Goal: Task Accomplishment & Management: Complete application form

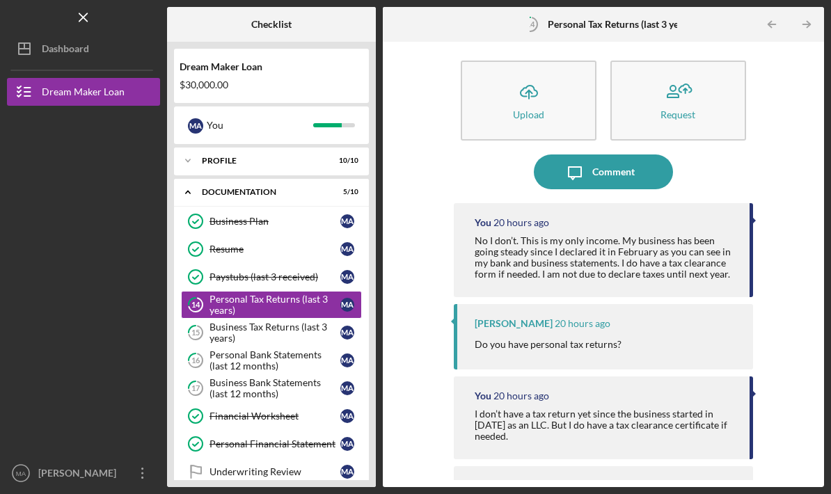
scroll to position [8, 0]
click at [213, 377] on div "Business Bank Statements (last 12 months)" at bounding box center [275, 388] width 131 height 22
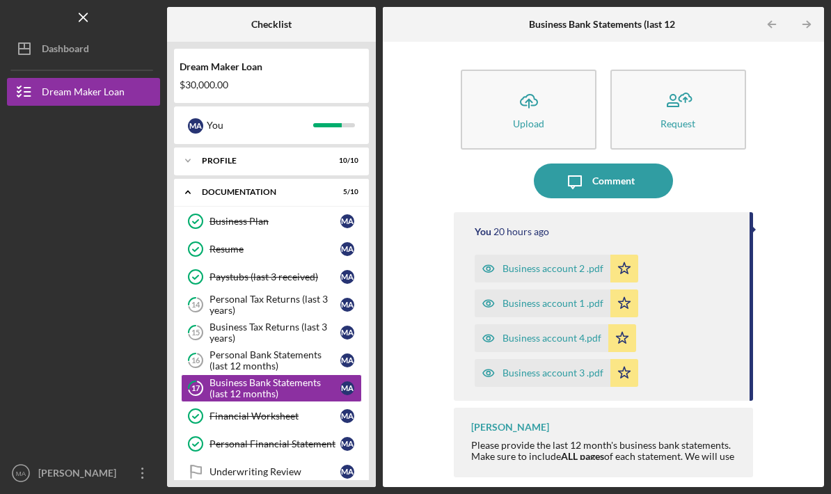
click at [210, 349] on div "Personal Bank Statements (last 12 months)" at bounding box center [275, 360] width 131 height 22
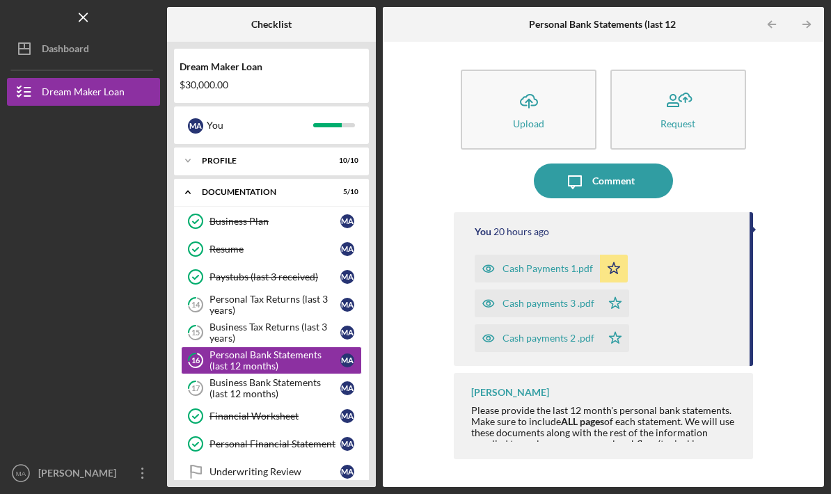
click at [214, 322] on div "Business Tax Returns (last 3 years)" at bounding box center [275, 333] width 131 height 22
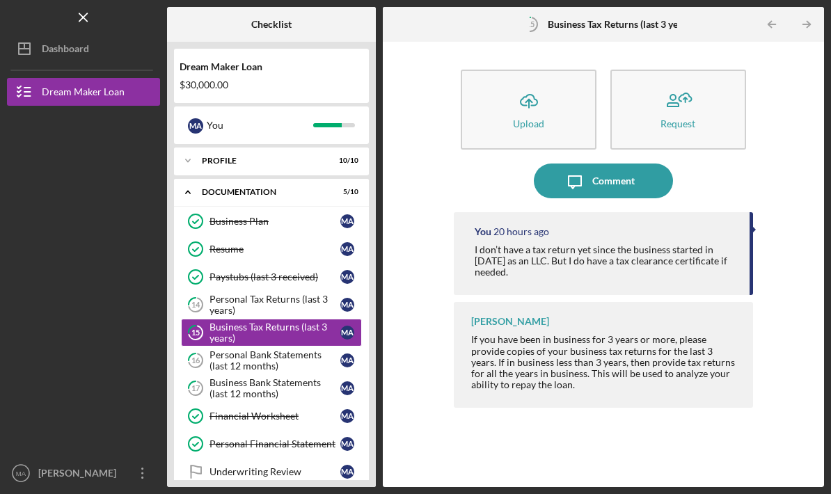
click at [213, 294] on div "Personal Tax Returns (last 3 years)" at bounding box center [275, 305] width 131 height 22
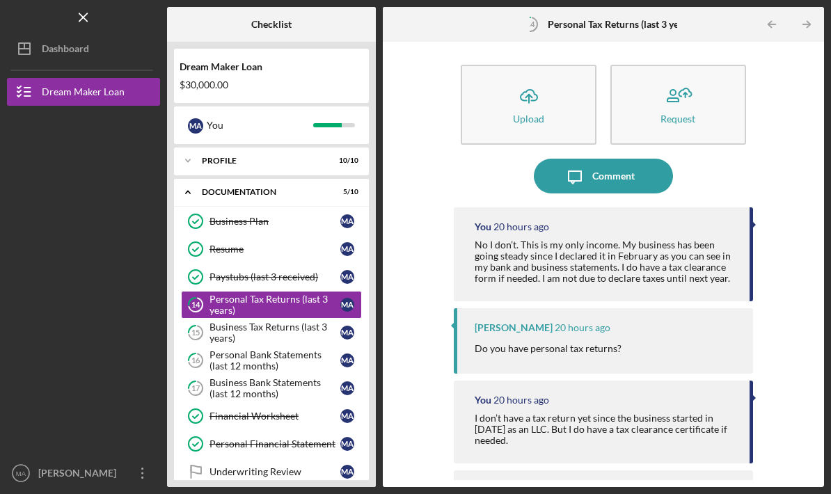
click at [210, 147] on div "Icon/Expander Profile 10 / 10" at bounding box center [271, 161] width 195 height 28
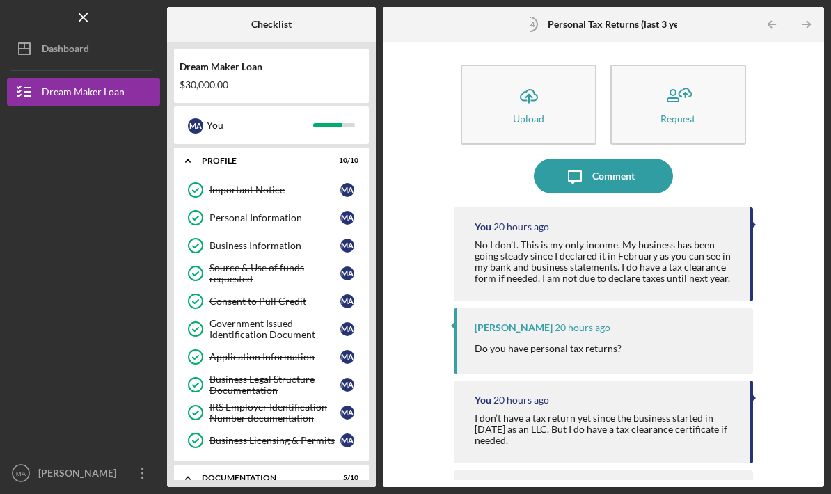
click at [204, 157] on div "Profile" at bounding box center [263, 161] width 122 height 8
